Goal: Use online tool/utility

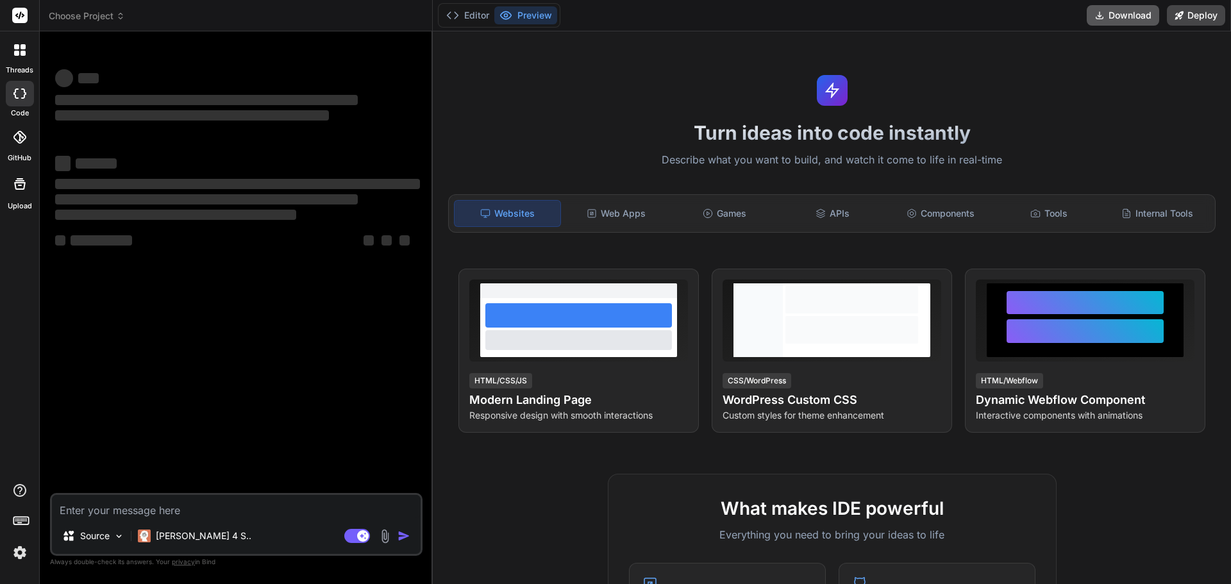
click at [1105, 18] on button "Download" at bounding box center [1122, 15] width 72 height 21
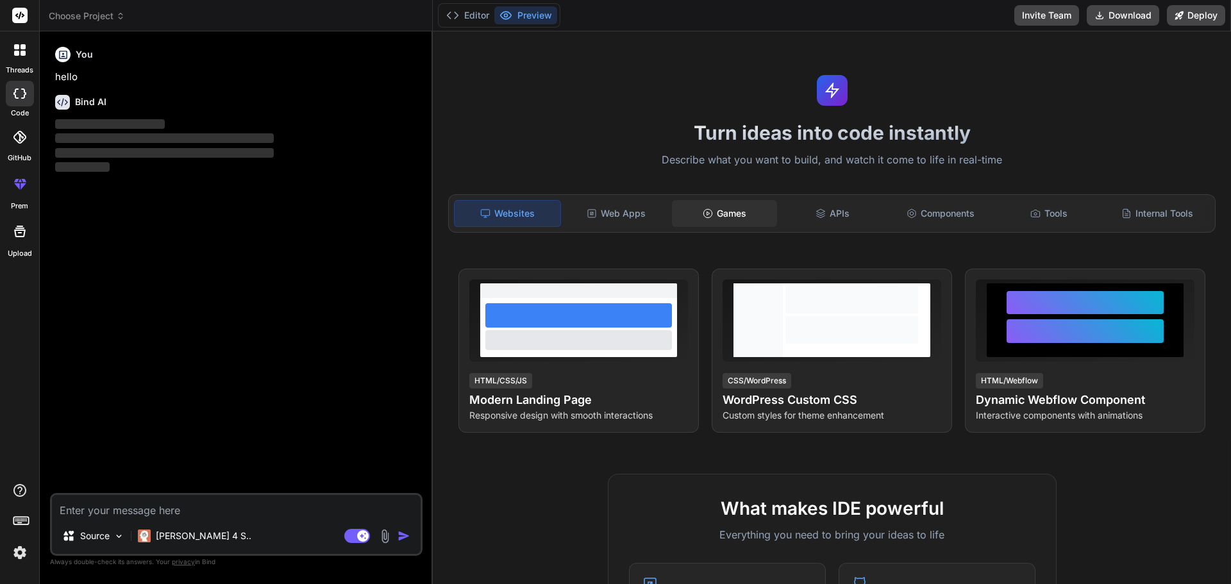
click at [701, 206] on div "Games" at bounding box center [725, 213] width 106 height 27
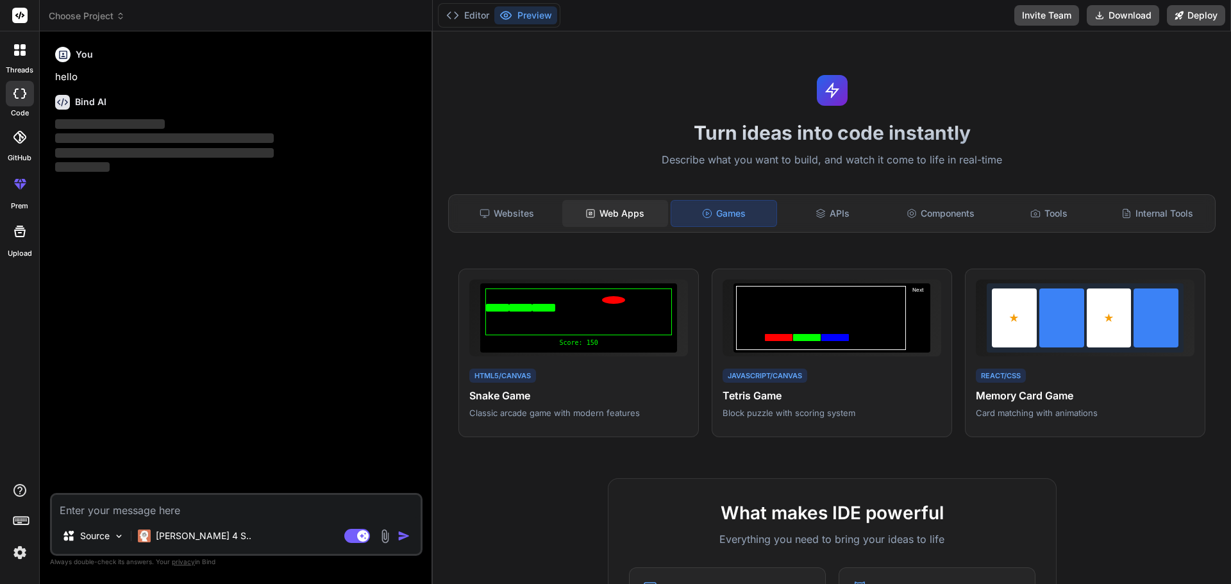
click at [647, 215] on div "Web Apps" at bounding box center [615, 213] width 106 height 27
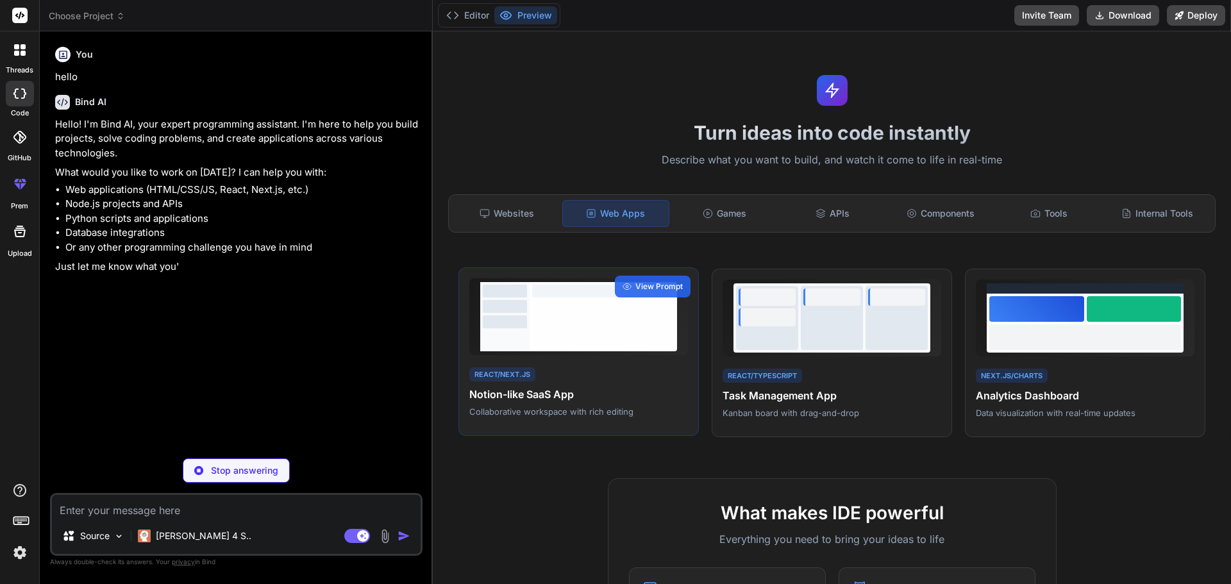
click at [565, 402] on h4 "Notion-like SaaS App" at bounding box center [578, 394] width 219 height 15
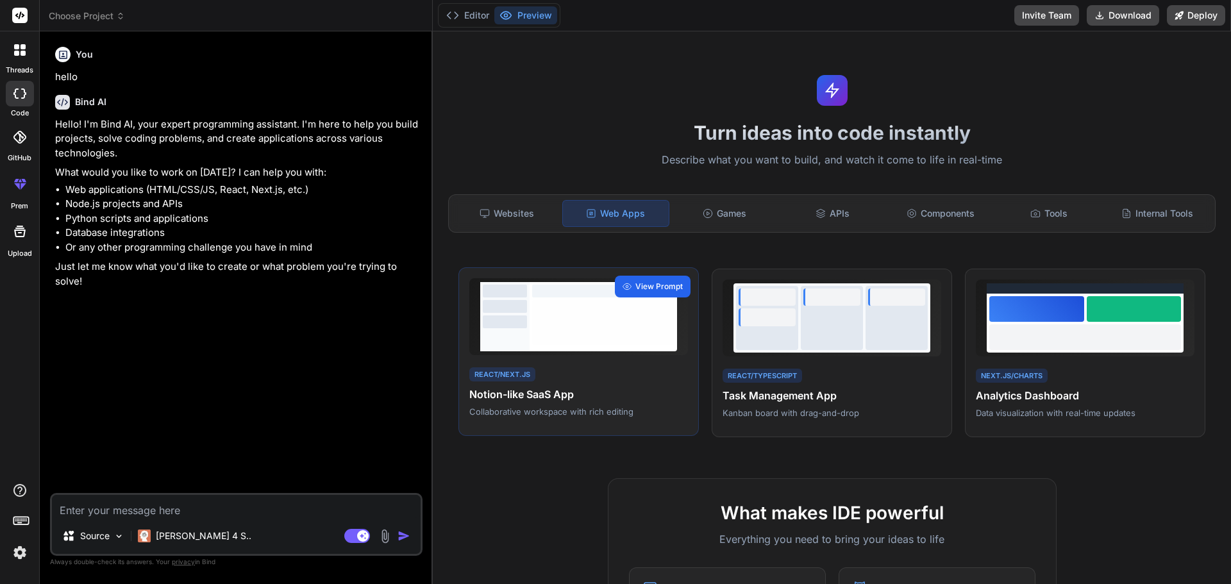
type textarea "x"
click at [642, 330] on div at bounding box center [603, 322] width 142 height 45
click at [676, 281] on span "View Prompt" at bounding box center [658, 287] width 47 height 12
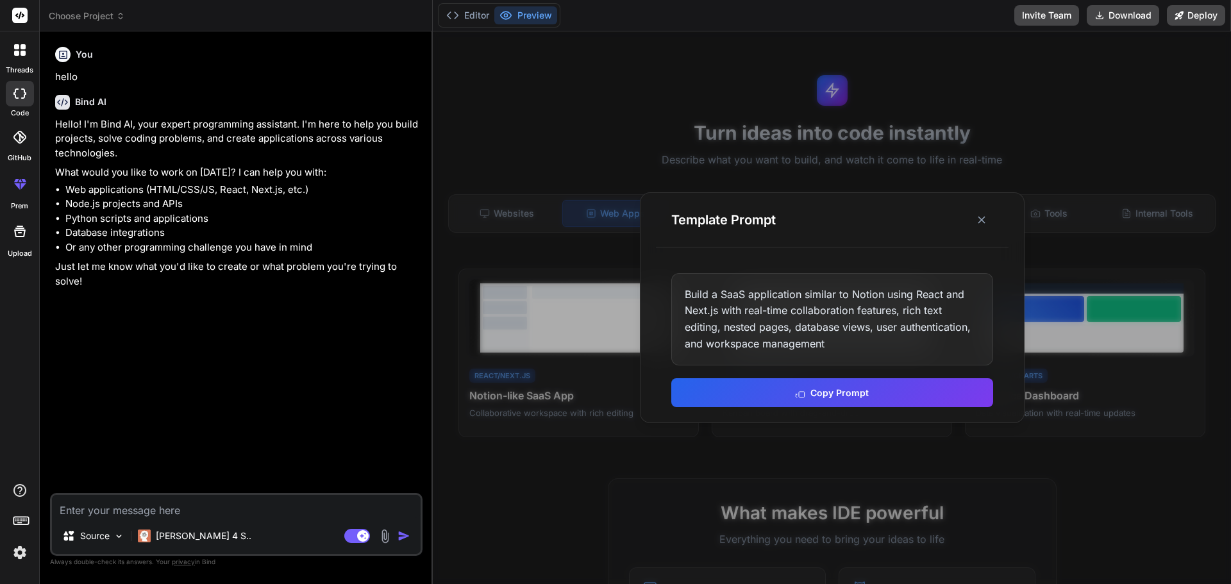
click at [765, 307] on div "Build a SaaS application similar to Notion using React and Next.js with real-ti…" at bounding box center [832, 319] width 322 height 92
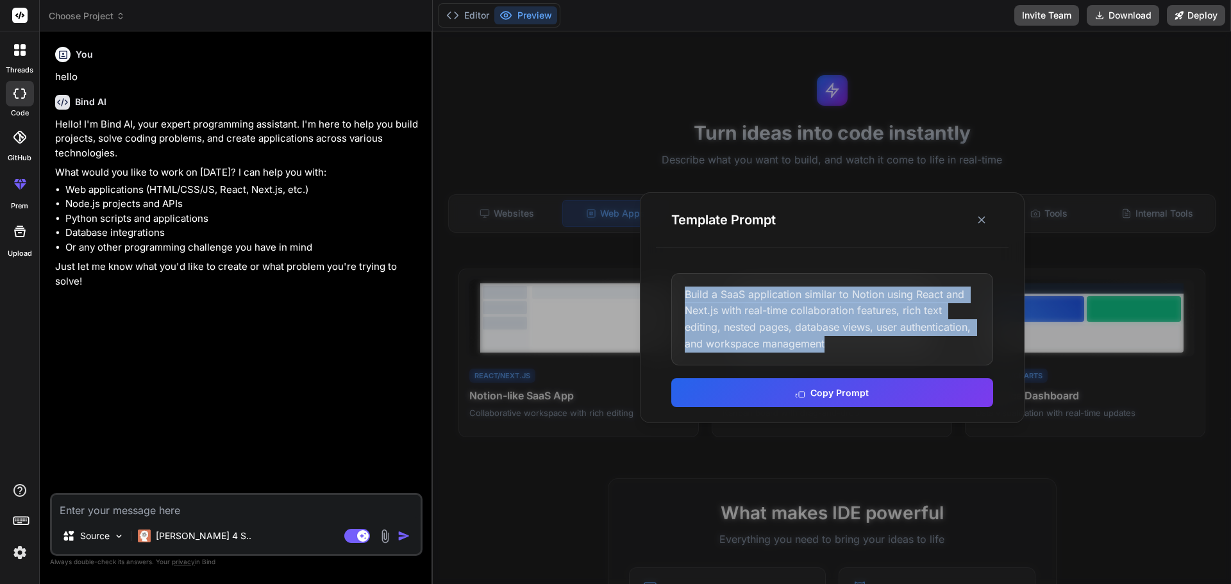
click at [765, 307] on div "Build a SaaS application similar to Notion using React and Next.js with real-ti…" at bounding box center [832, 319] width 322 height 92
copy div "Build a SaaS application similar to Notion using React and Next.js with real-ti…"
click at [906, 380] on button "Copy Prompt" at bounding box center [832, 392] width 322 height 29
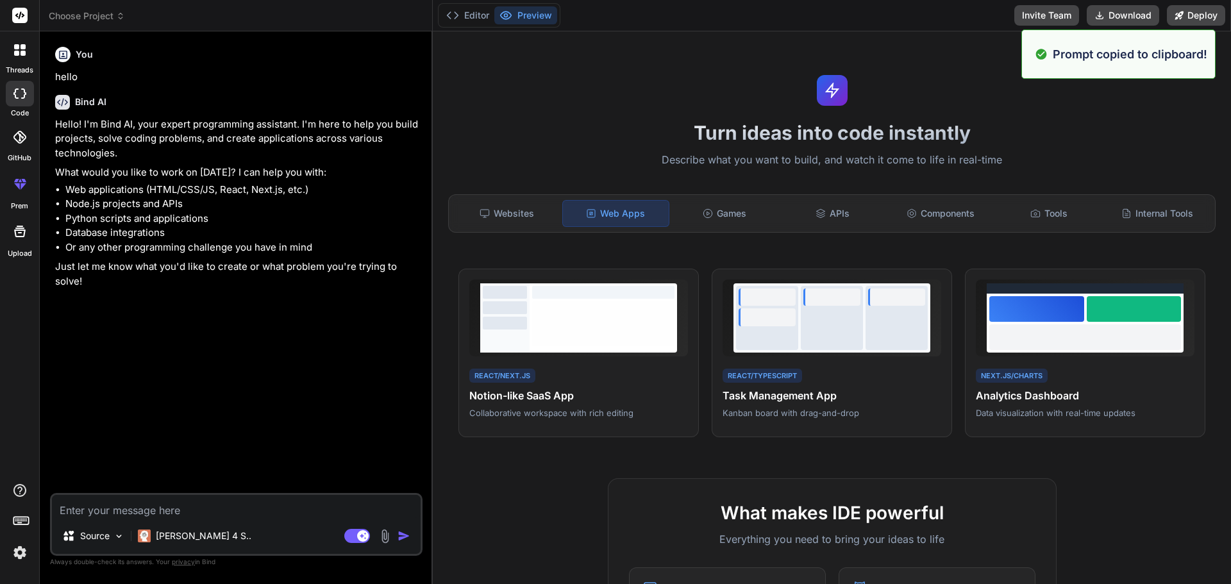
paste textarea "Build a SaaS application similar to Notion using React and Next.js with real-ti…"
type textarea "Build a SaaS application similar to Notion using React and Next.js with real-ti…"
type textarea "x"
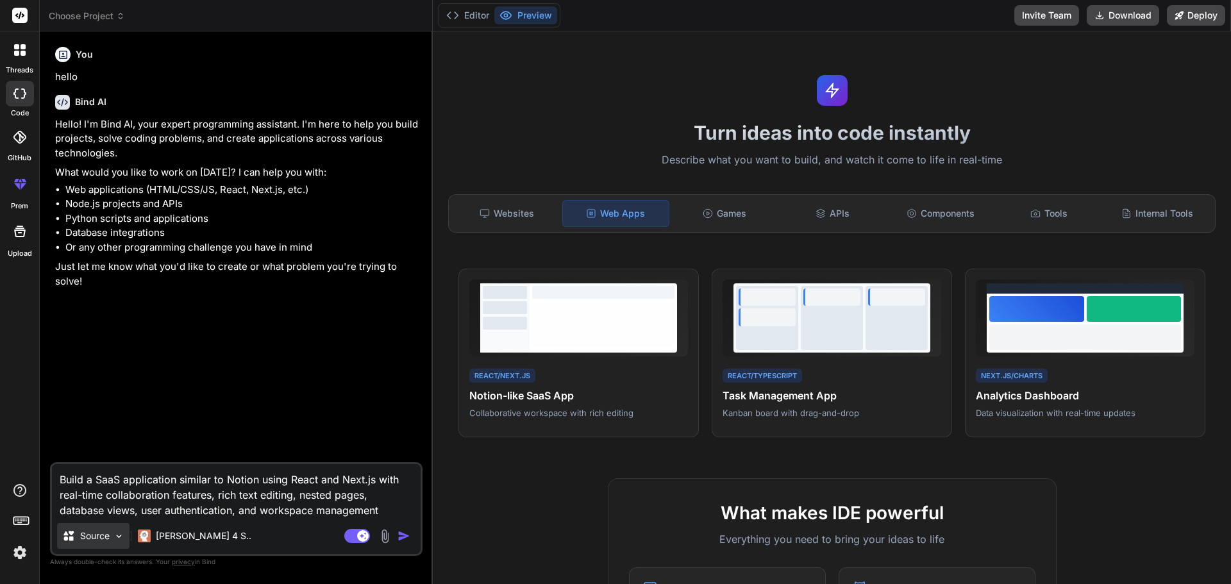
type textarea "Build a SaaS application similar to Notion using React and Next.js with real-ti…"
click at [85, 533] on p "Source" at bounding box center [94, 535] width 29 height 13
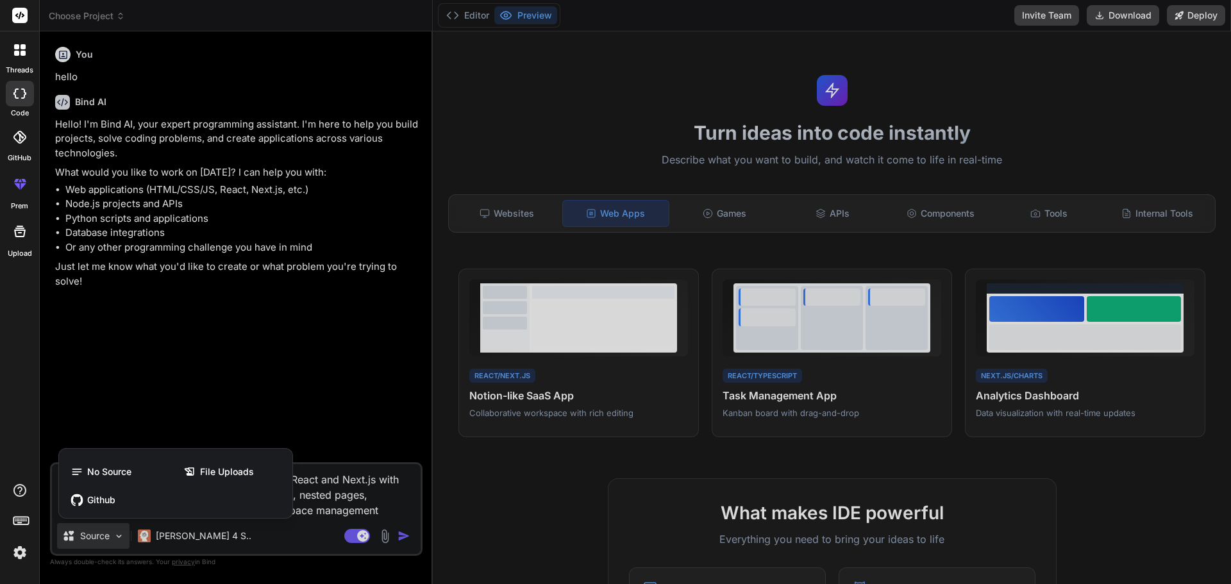
click at [85, 532] on div at bounding box center [615, 292] width 1231 height 584
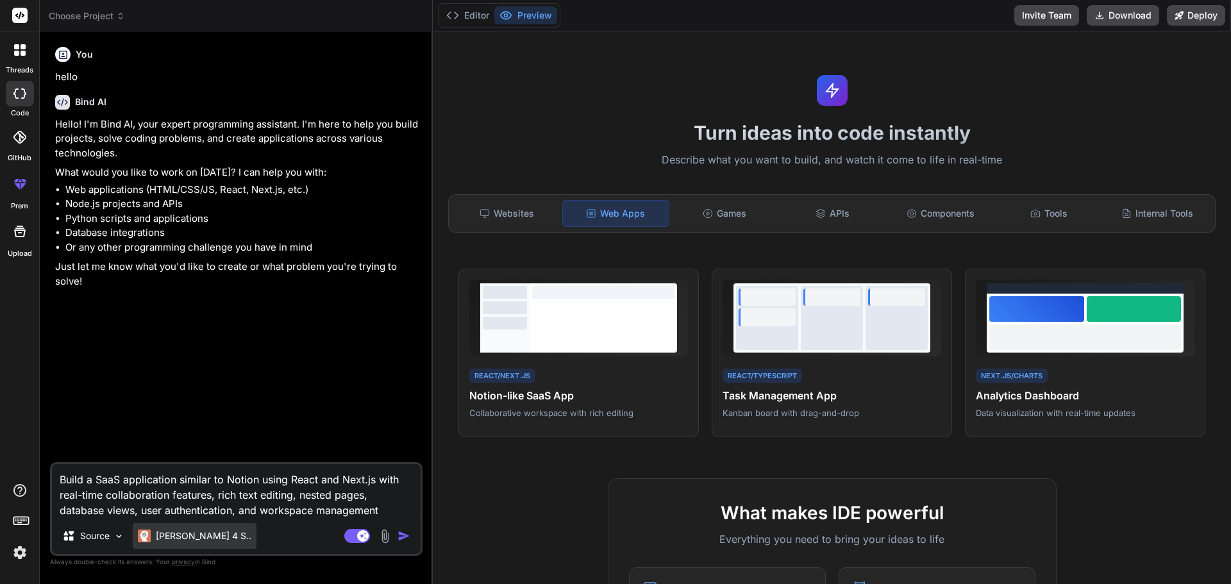
click at [142, 531] on img at bounding box center [144, 535] width 13 height 13
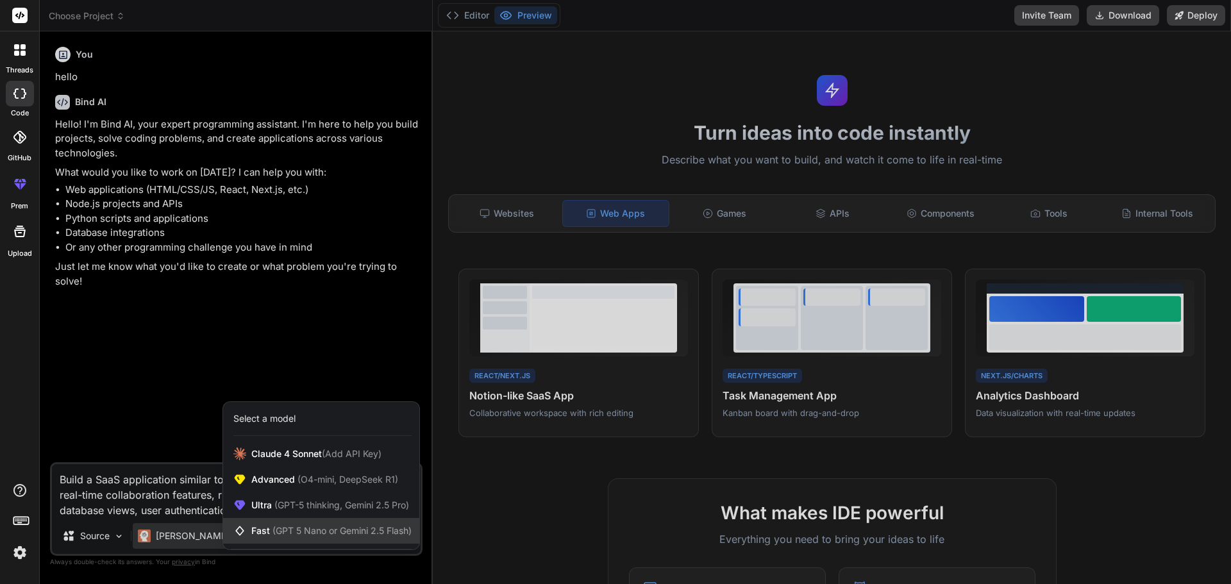
click at [279, 525] on span "(GPT 5 Nano or Gemini 2.5 Flash)" at bounding box center [341, 530] width 139 height 11
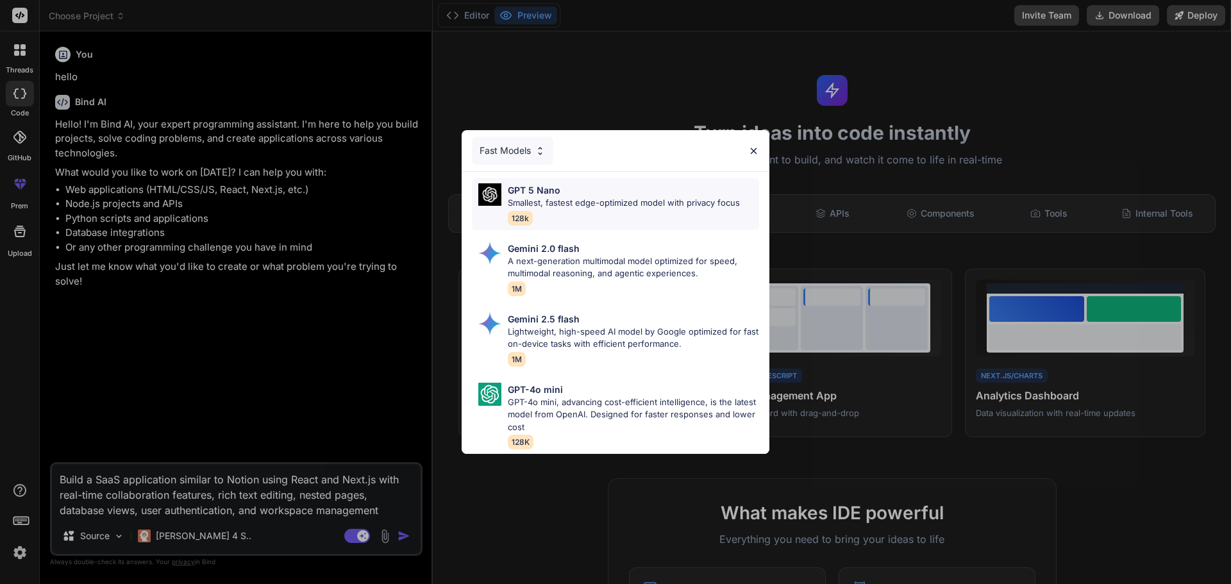
click at [559, 188] on p "GPT 5 Nano" at bounding box center [534, 189] width 53 height 13
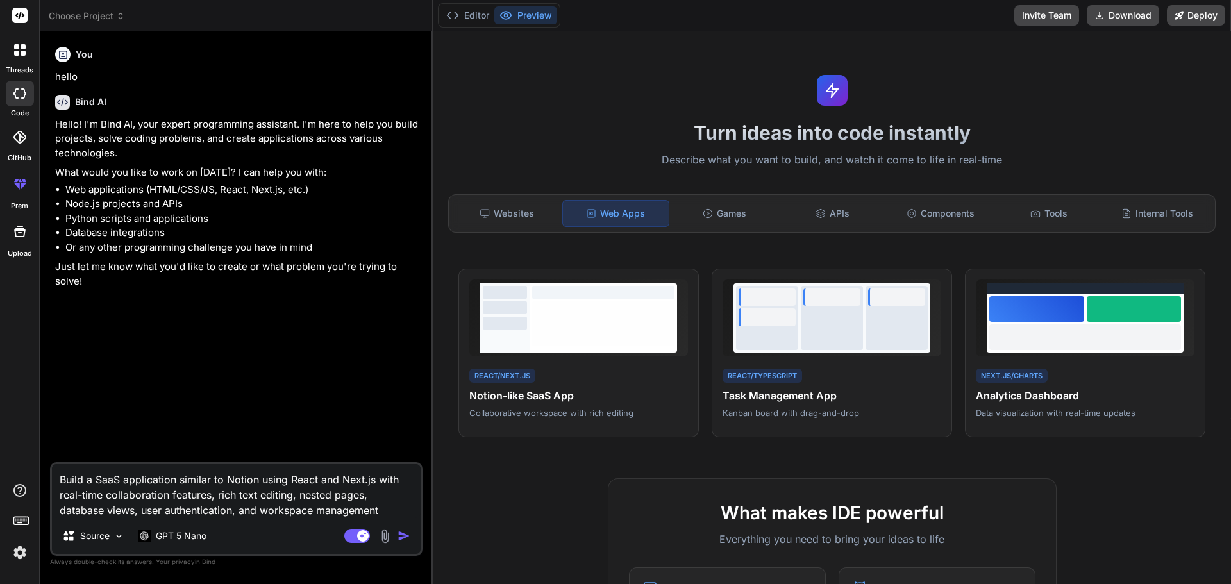
click at [405, 535] on img "button" at bounding box center [403, 535] width 13 height 13
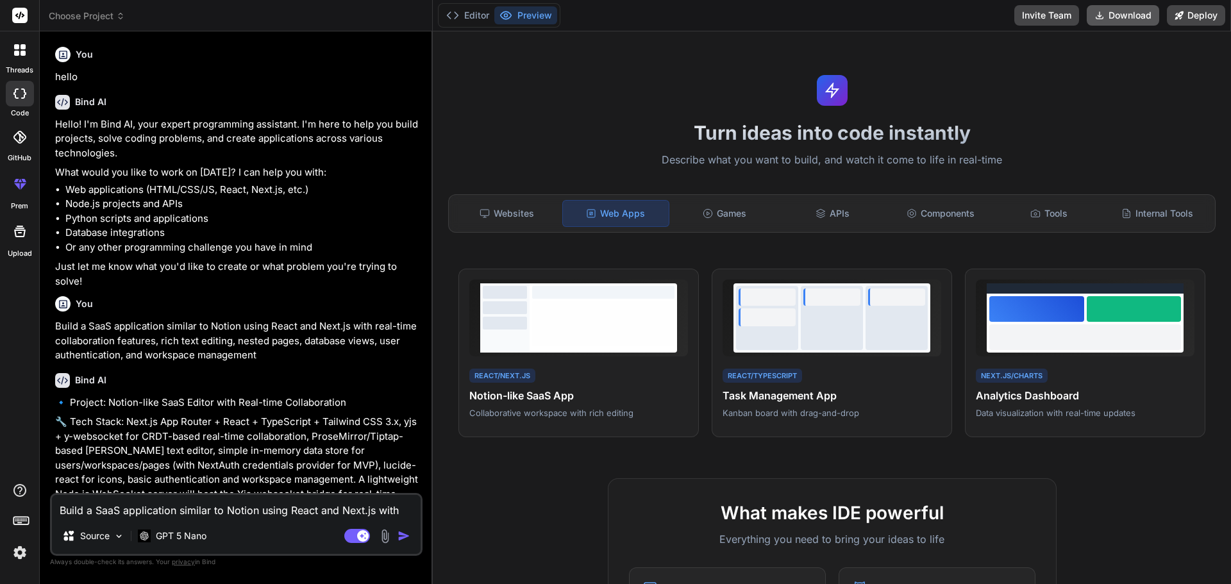
type textarea "x"
